Goal: Navigation & Orientation: Go to known website

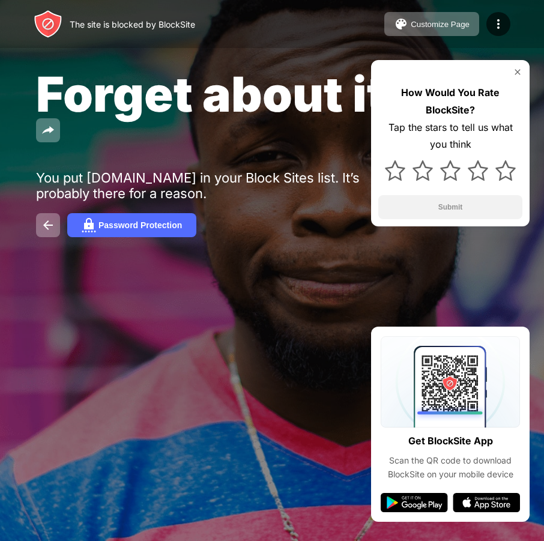
click at [516, 71] on img at bounding box center [518, 72] width 10 height 10
